Goal: Task Accomplishment & Management: Use online tool/utility

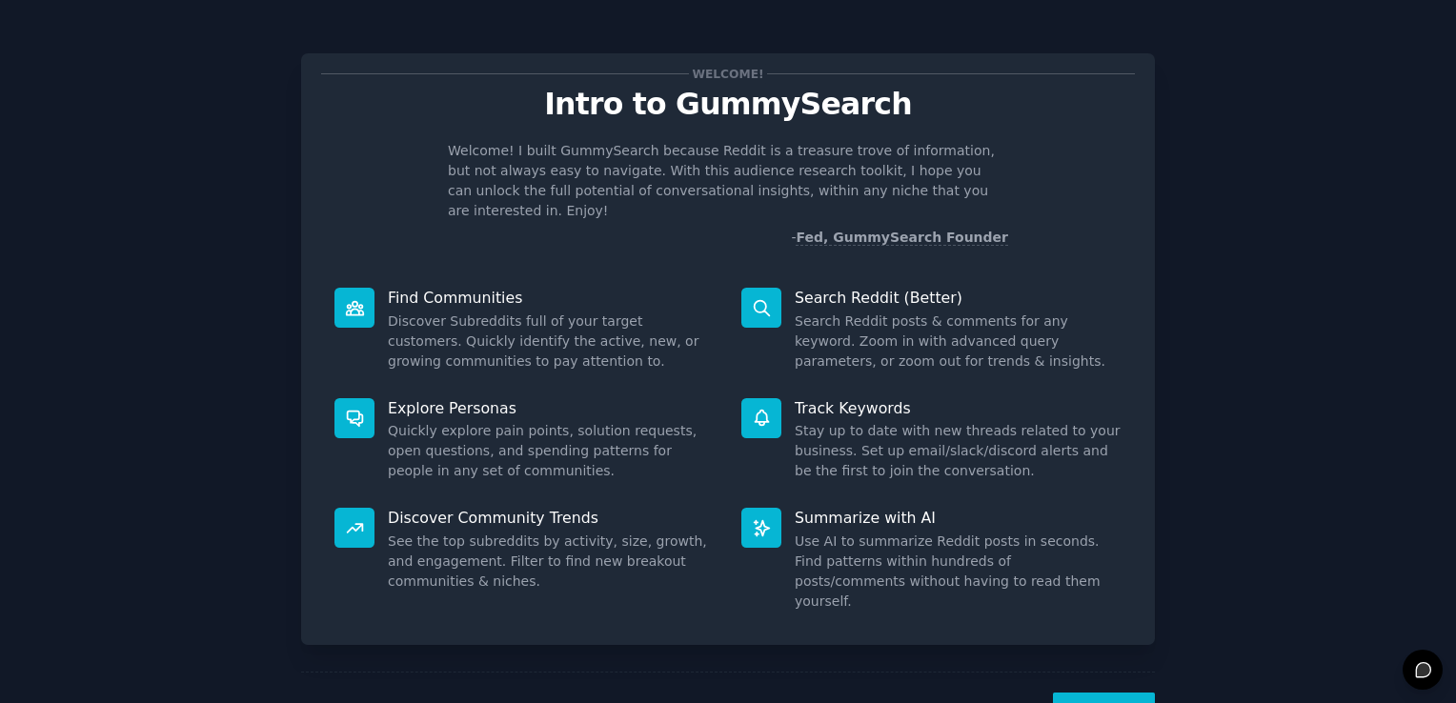
click at [1075, 693] on button "Next" at bounding box center [1104, 716] width 102 height 47
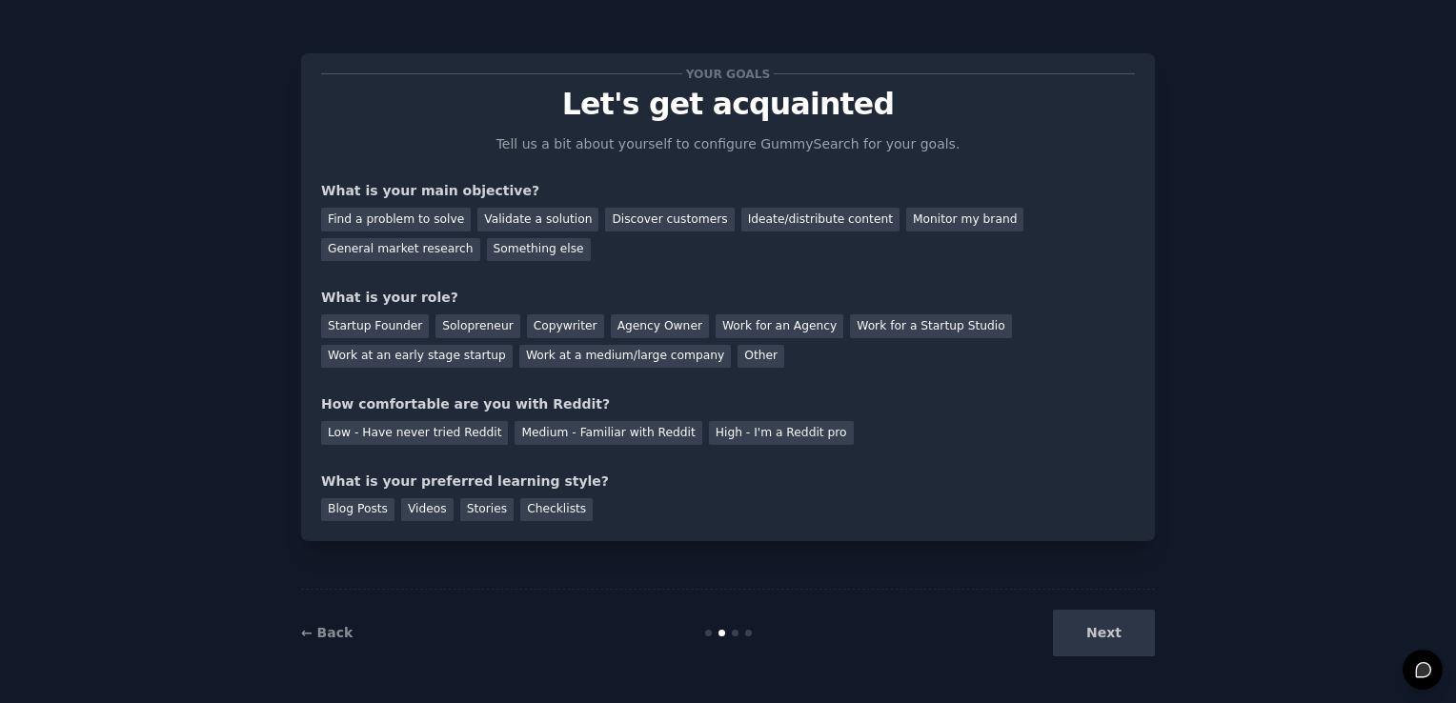
click at [1140, 633] on div "Next" at bounding box center [1012, 633] width 285 height 47
click at [1116, 619] on div "Next" at bounding box center [1012, 633] width 285 height 47
click at [817, 220] on div "Ideate/distribute content" at bounding box center [820, 220] width 158 height 24
click at [482, 326] on div "Solopreneur" at bounding box center [477, 326] width 84 height 24
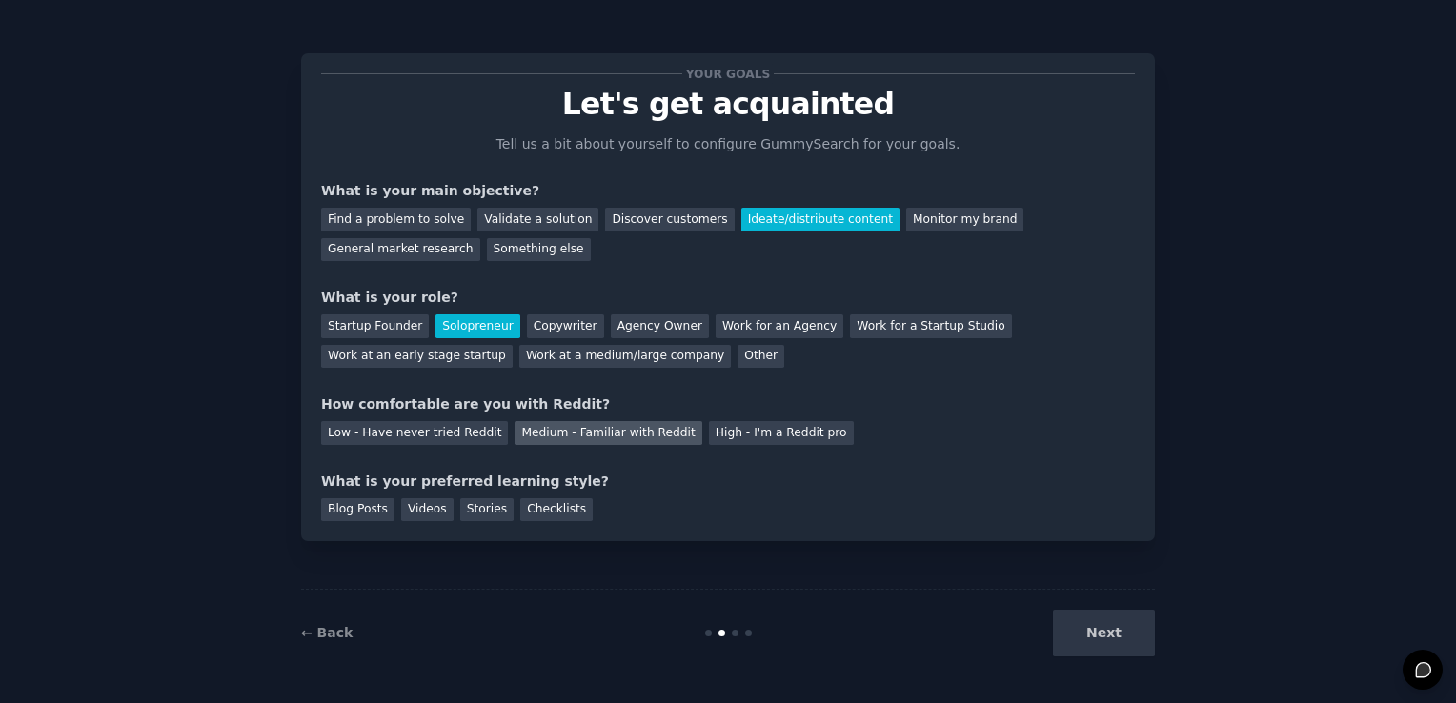
click at [629, 421] on div "Medium - Familiar with Reddit" at bounding box center [607, 433] width 187 height 24
click at [476, 508] on div "Stories" at bounding box center [486, 510] width 53 height 24
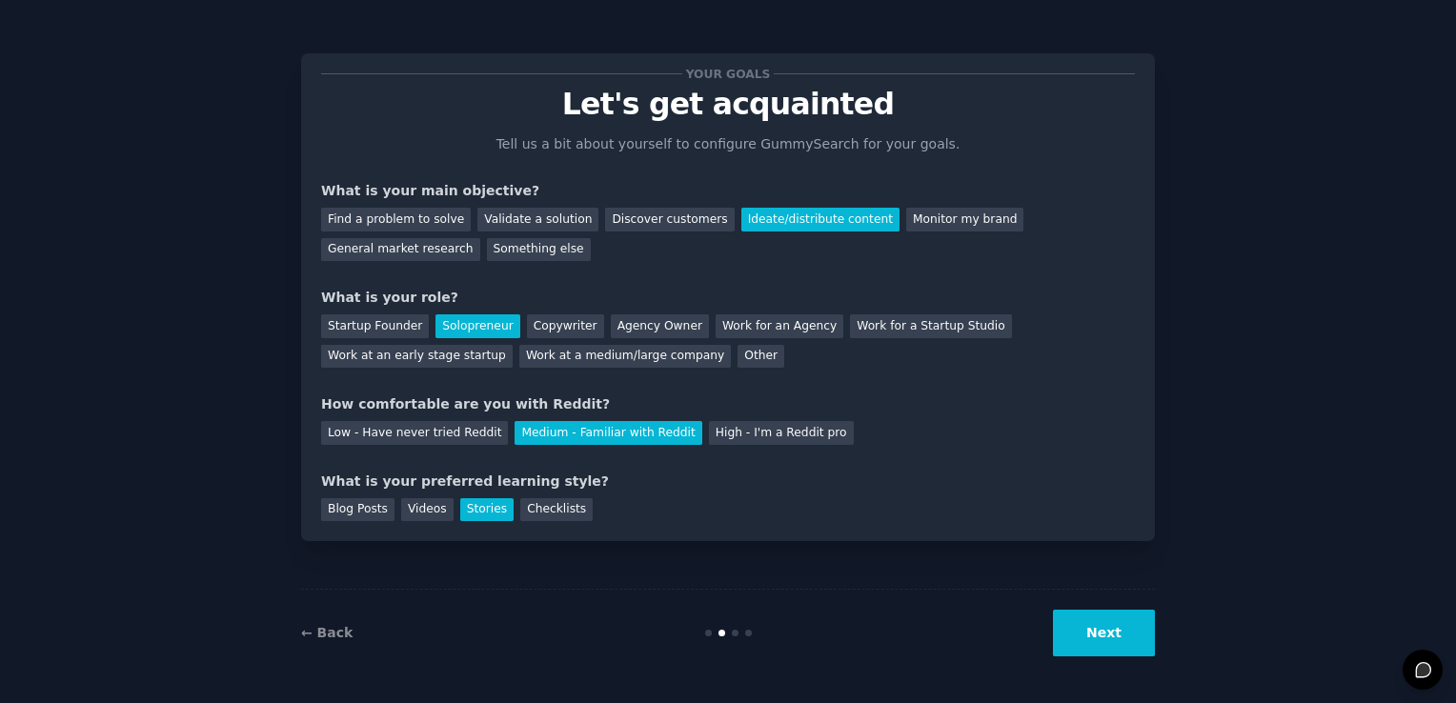
click at [1095, 623] on button "Next" at bounding box center [1104, 633] width 102 height 47
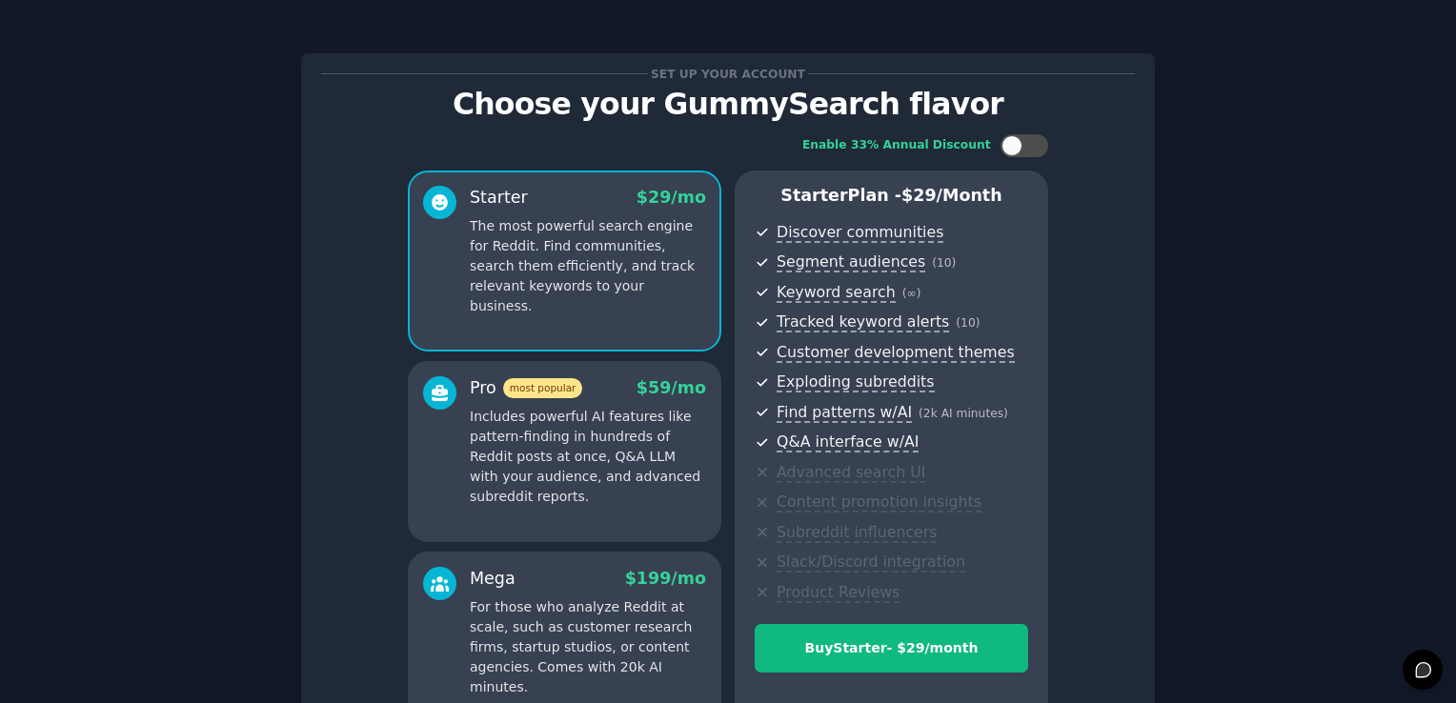
scroll to position [210, 0]
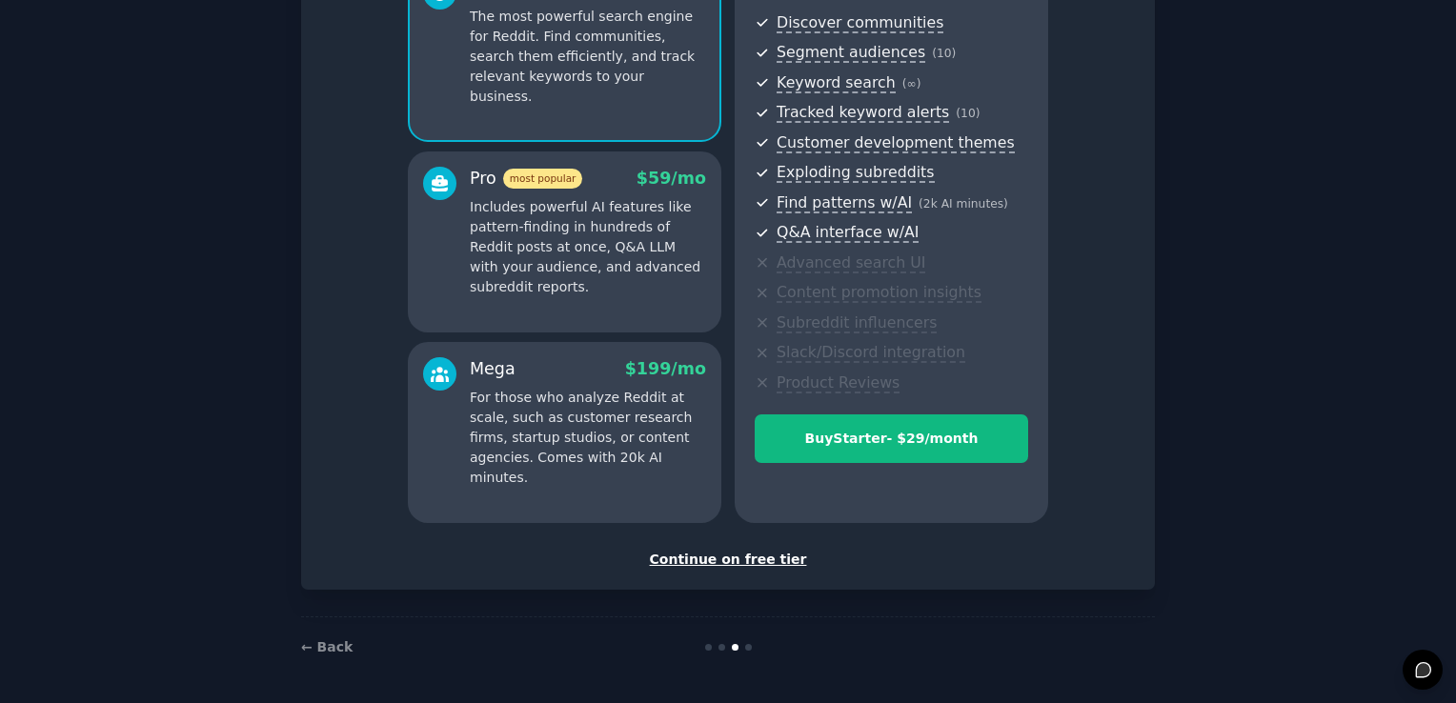
click at [738, 555] on div "Continue on free tier" at bounding box center [728, 560] width 814 height 20
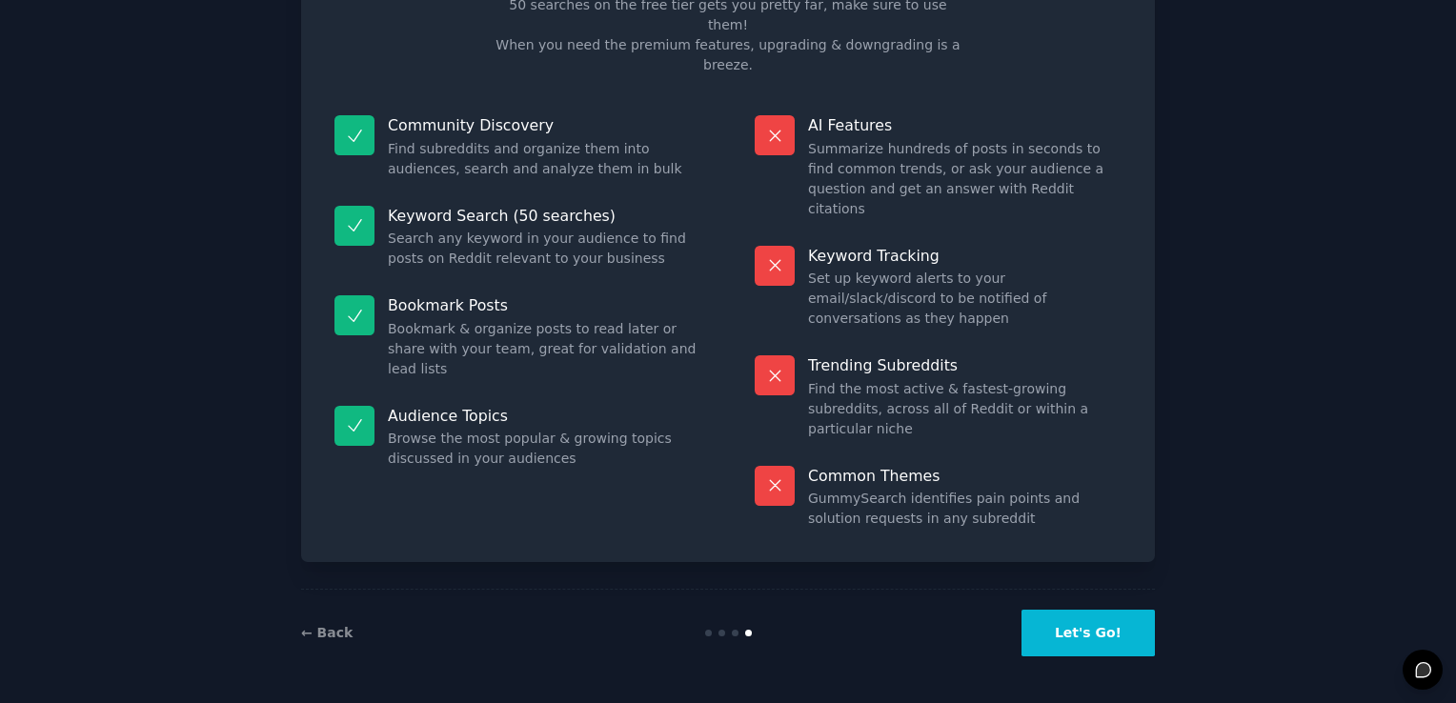
scroll to position [38, 0]
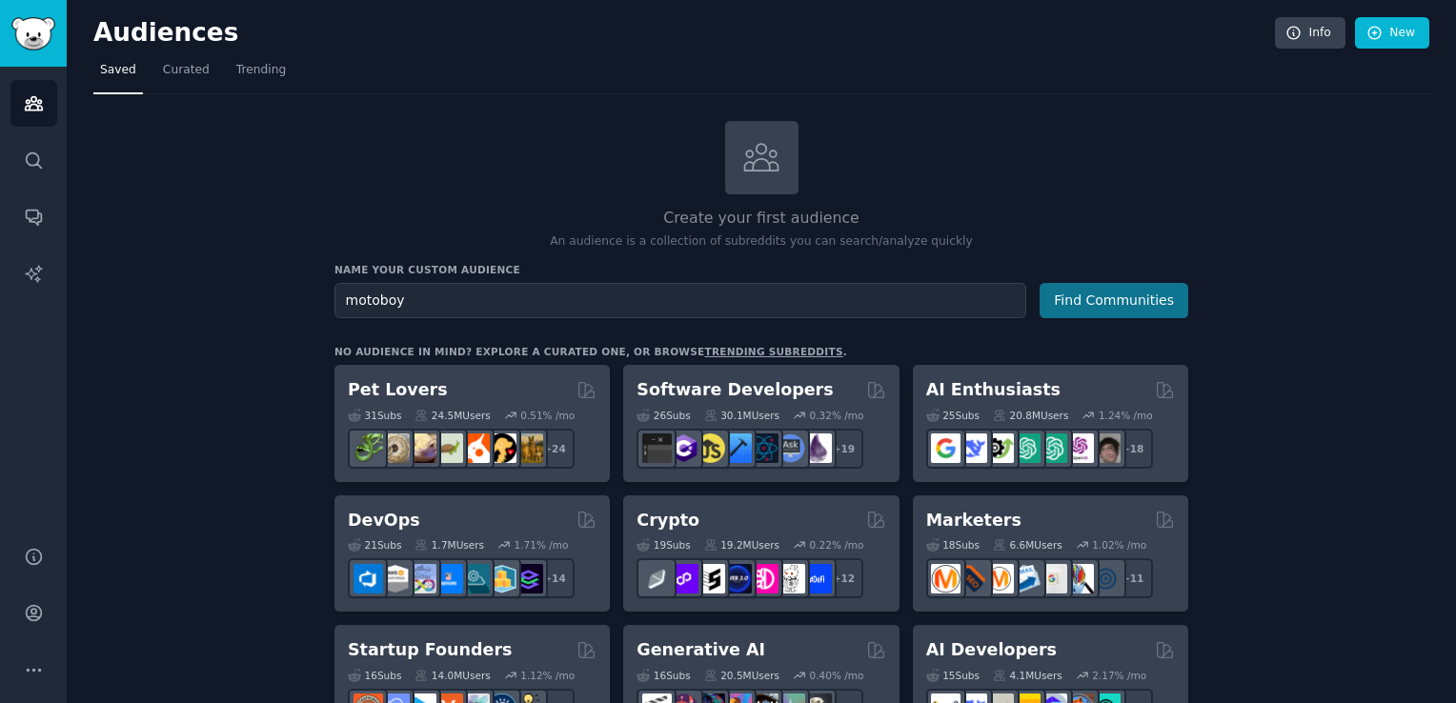
type input "motoboy"
click at [1147, 300] on button "Find Communities" at bounding box center [1113, 300] width 149 height 35
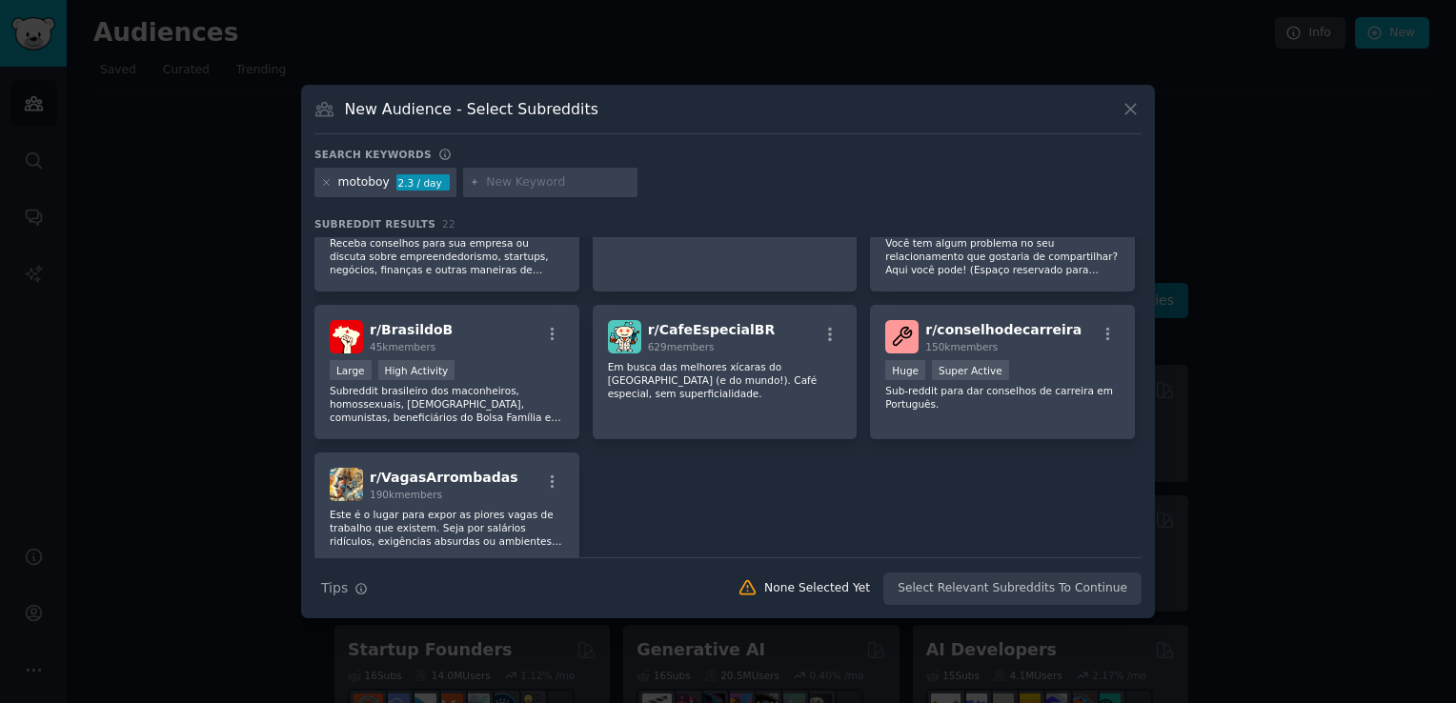
scroll to position [867, 0]
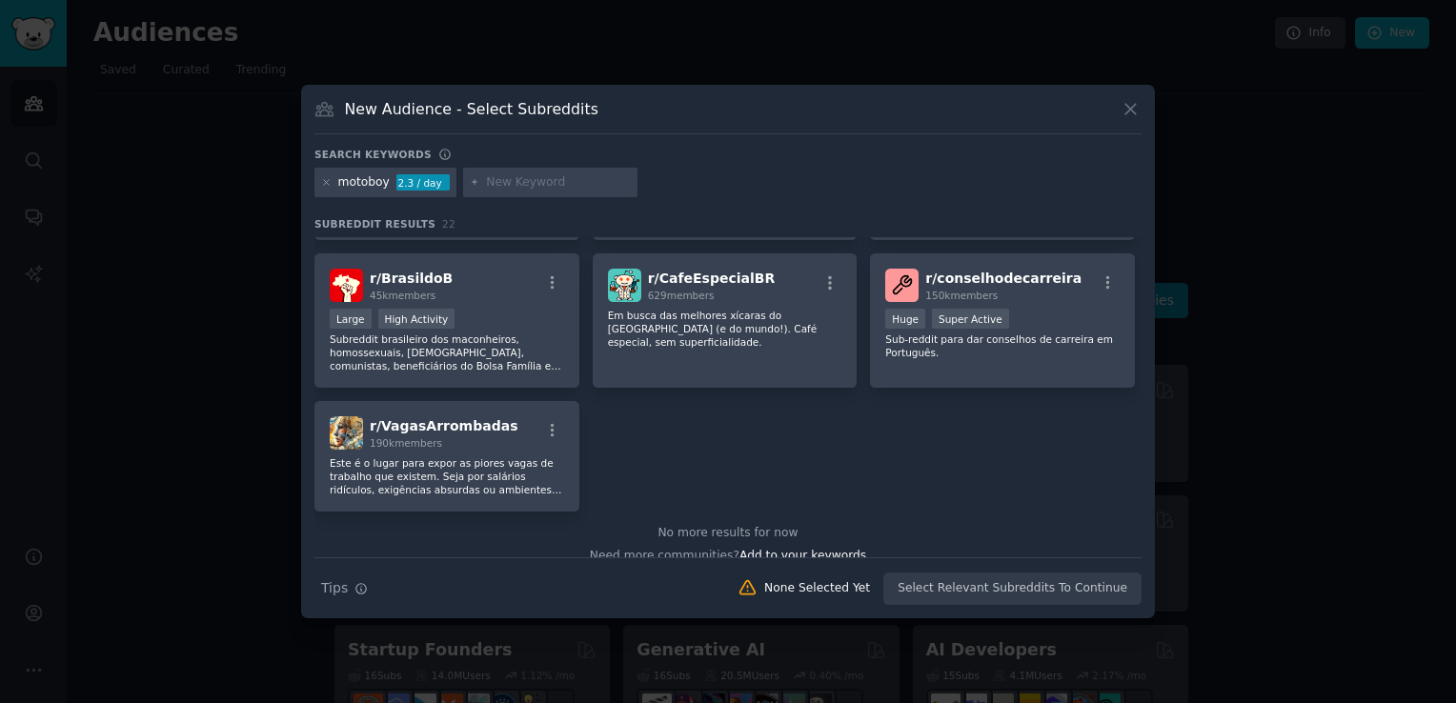
click at [562, 189] on input "text" at bounding box center [558, 182] width 145 height 17
type input "bikeboy"
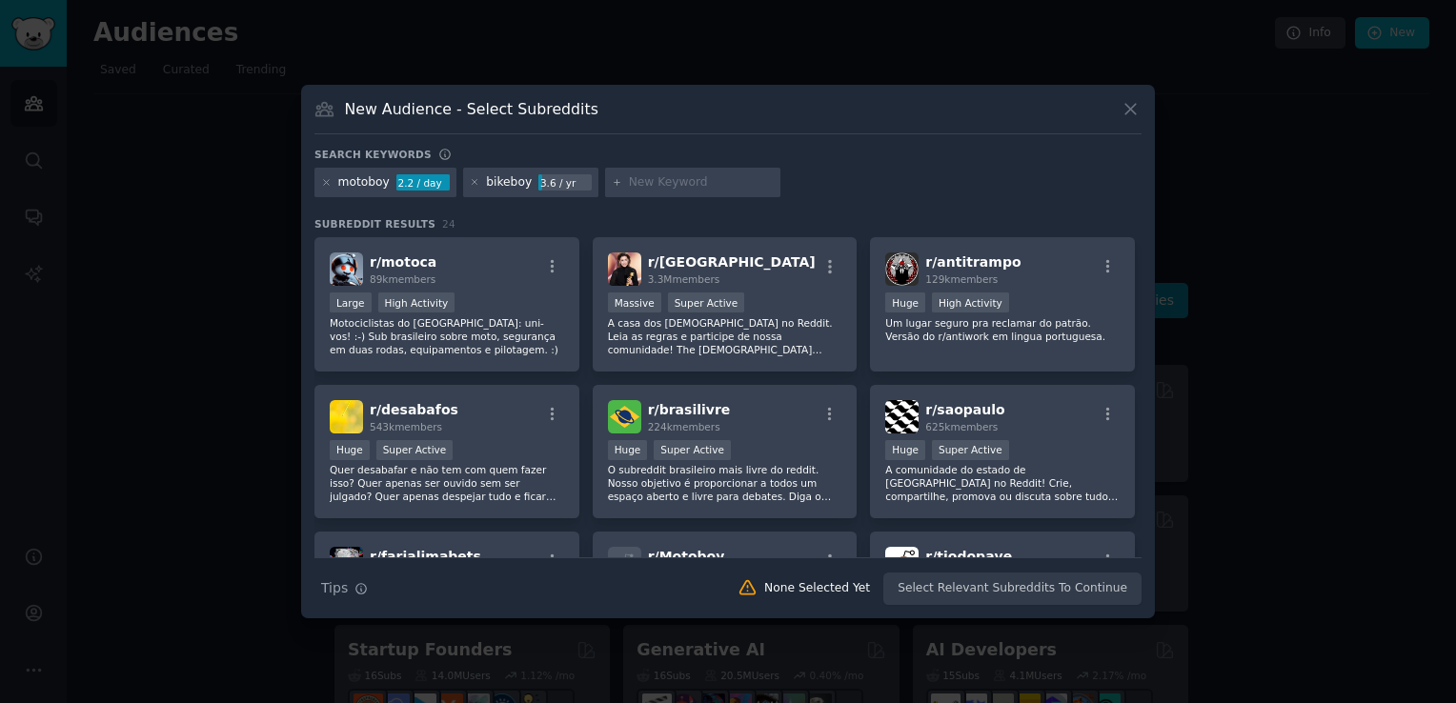
click at [700, 188] on input "text" at bounding box center [701, 182] width 145 height 17
click at [732, 176] on input "text" at bounding box center [701, 182] width 145 height 17
